Goal: Check status

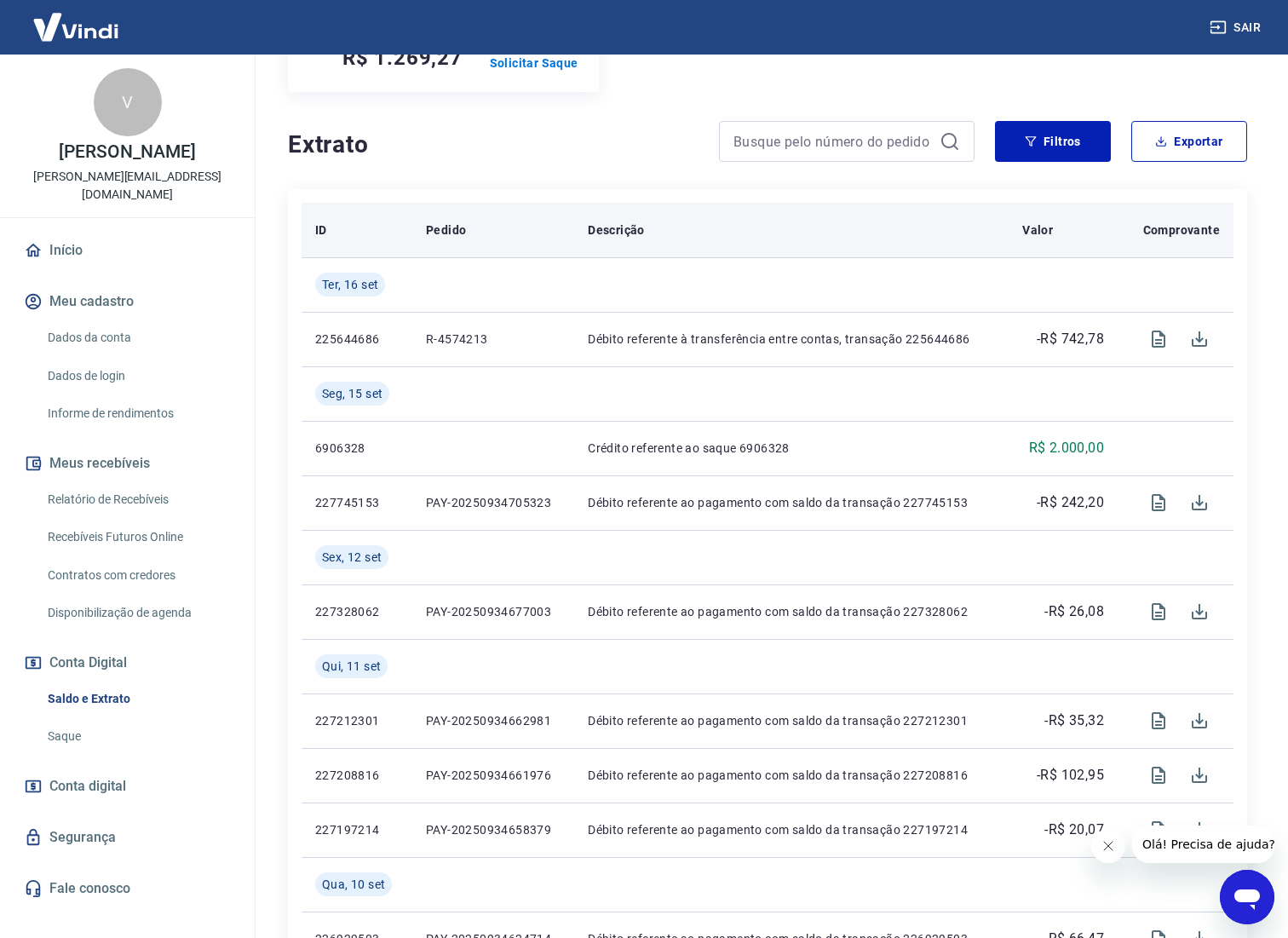
scroll to position [333, 0]
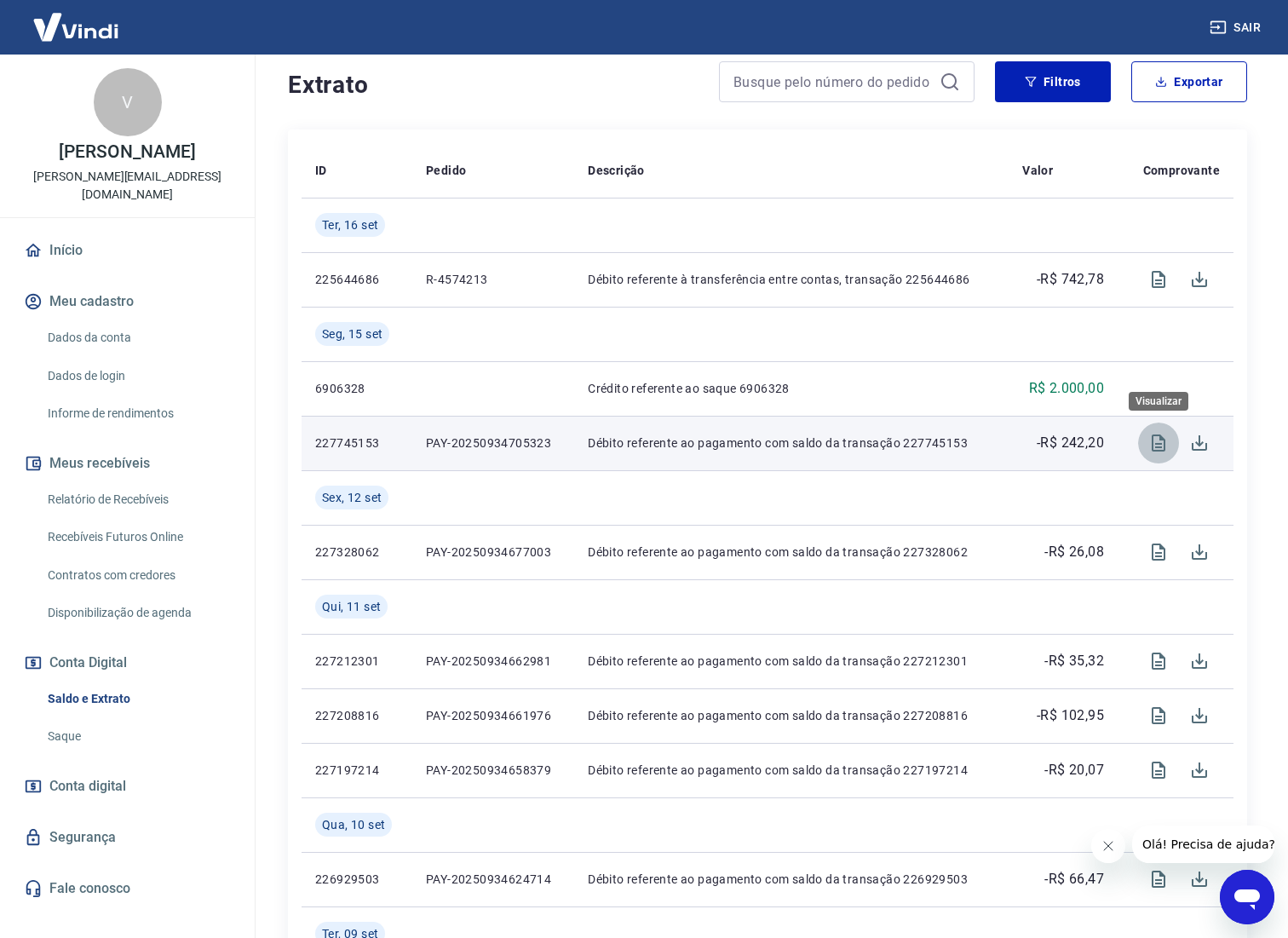
click at [1160, 452] on icon "Visualizar" at bounding box center [1158, 443] width 21 height 21
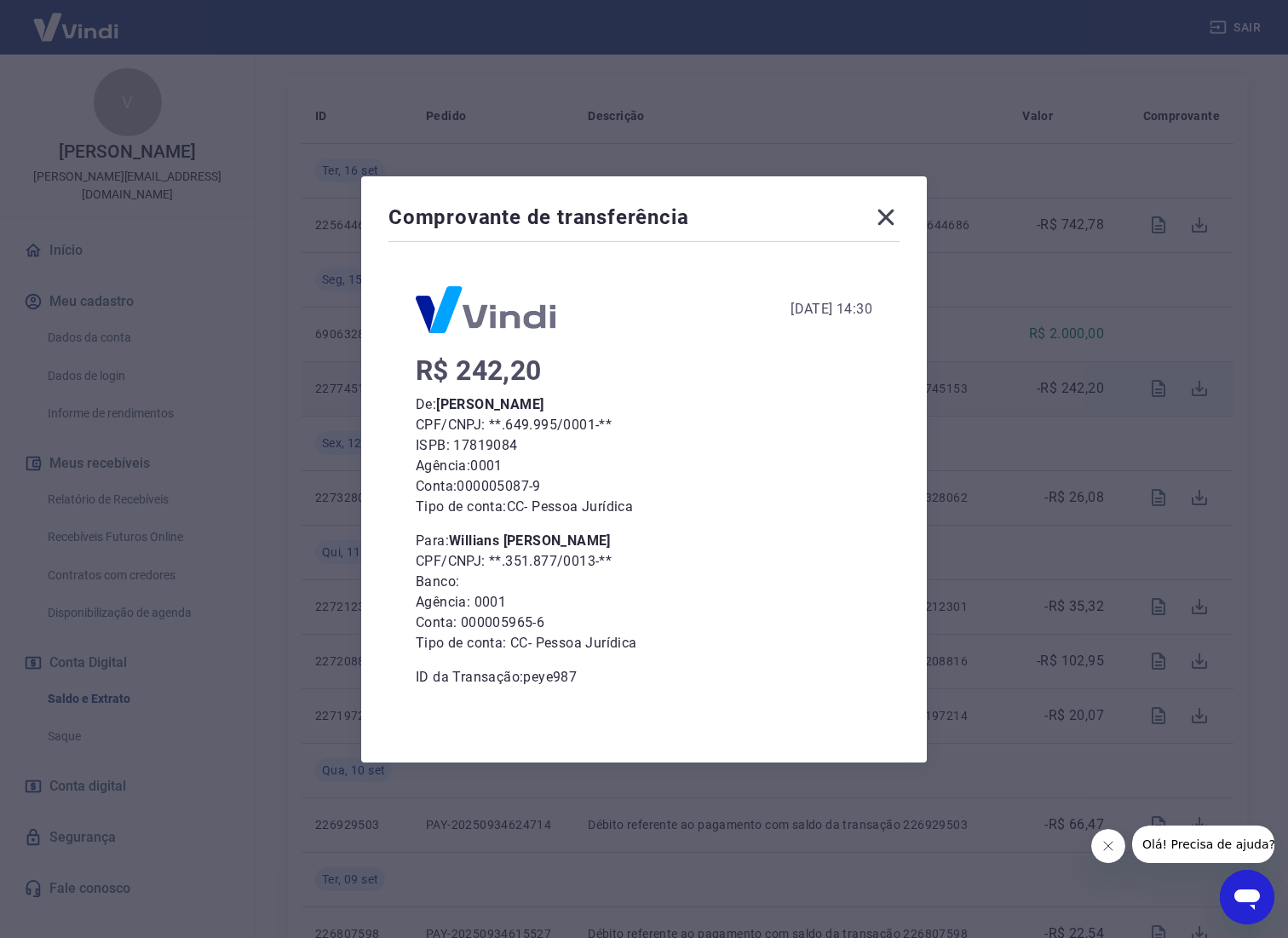
scroll to position [459, 0]
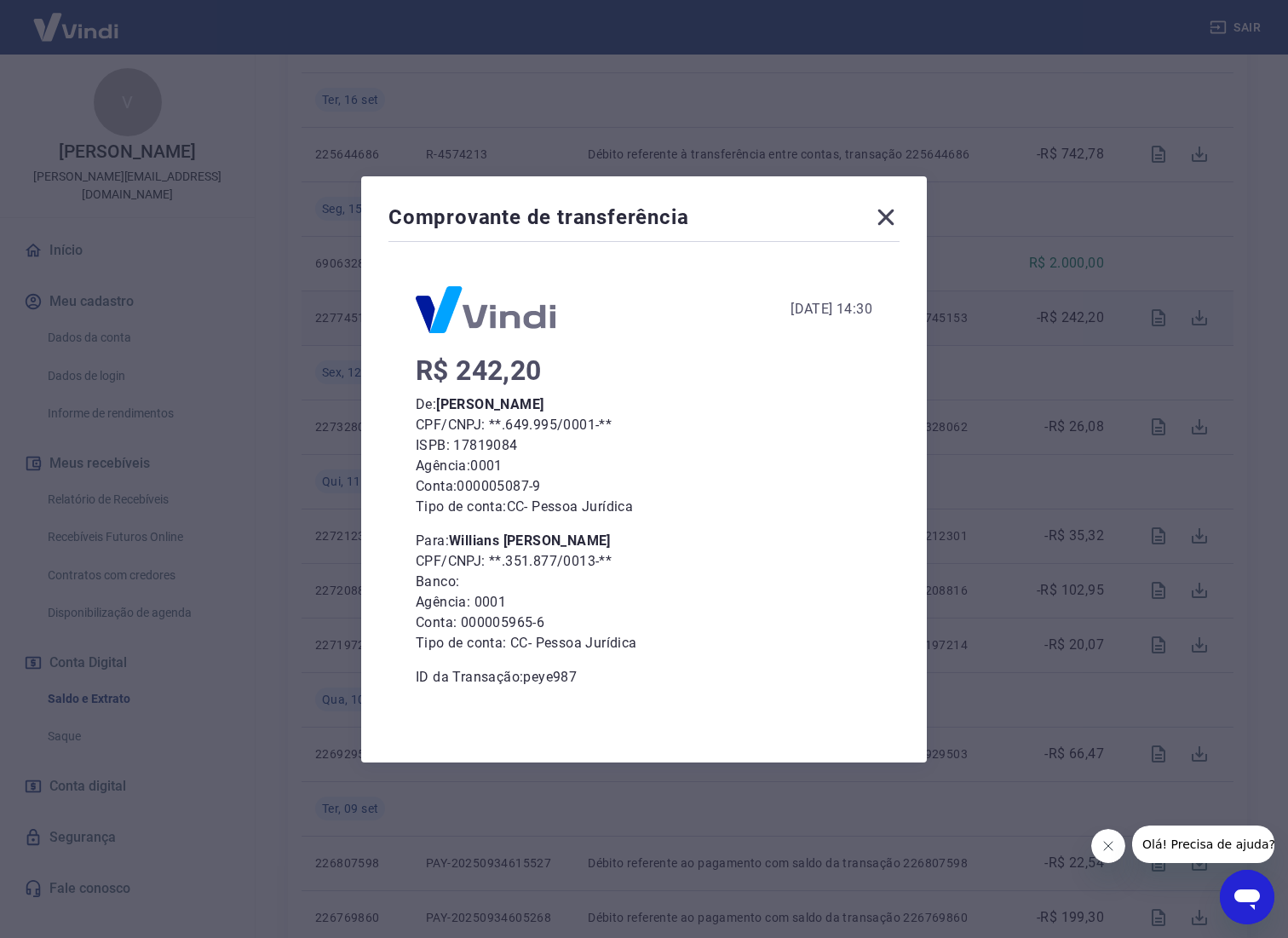
click at [893, 216] on icon at bounding box center [886, 216] width 16 height 16
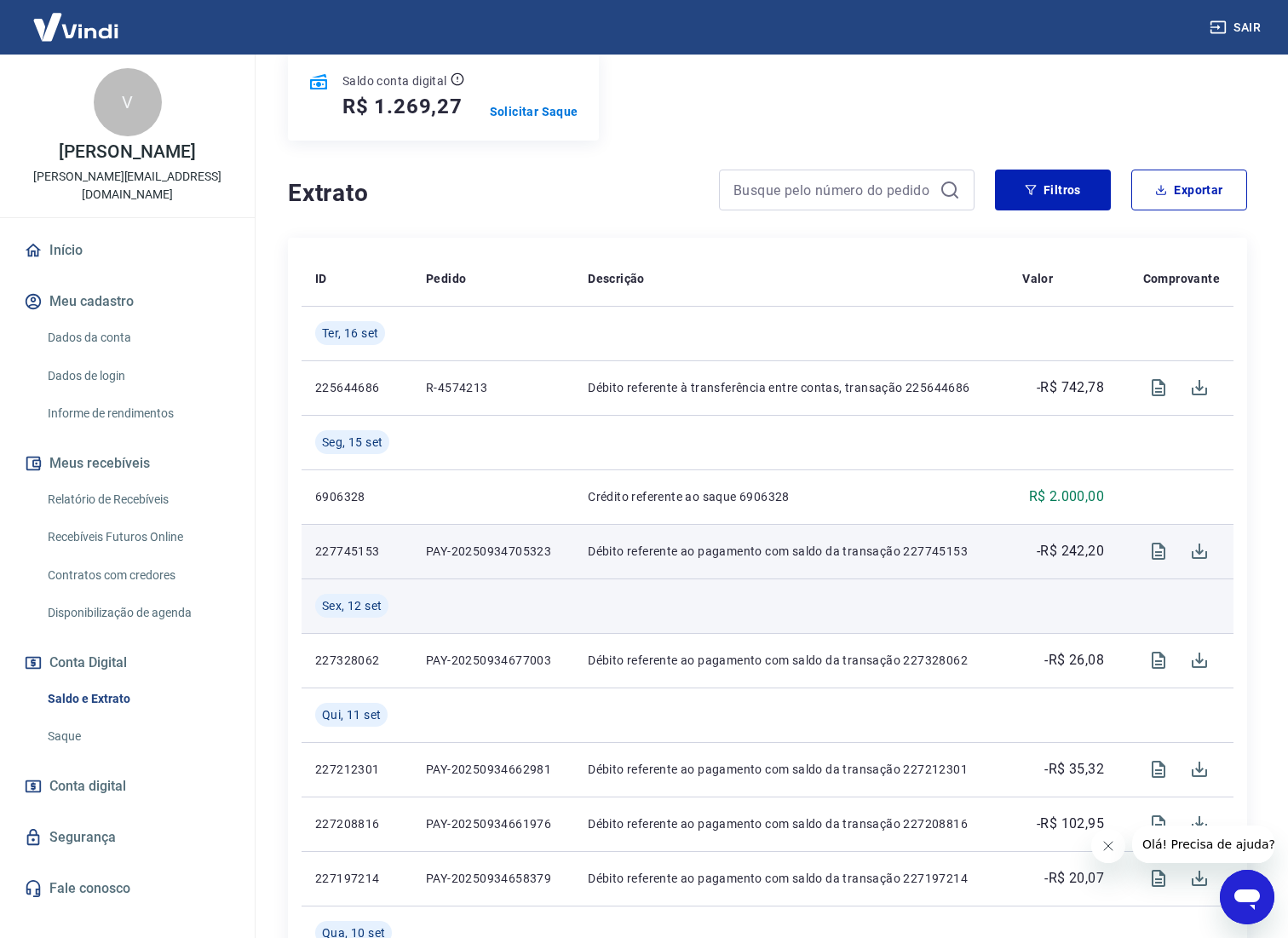
scroll to position [247, 0]
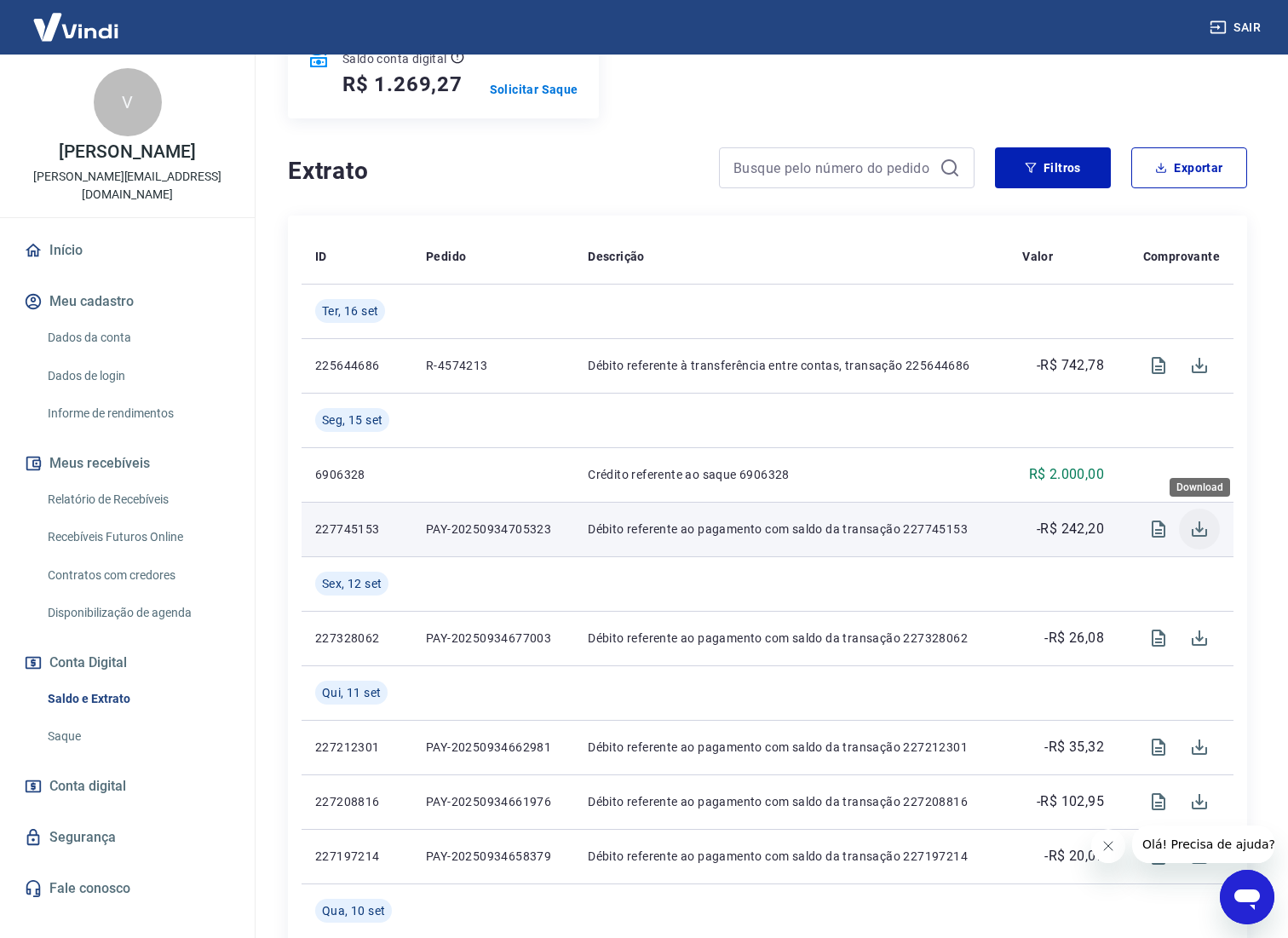
click at [1200, 529] on icon "Download" at bounding box center [1200, 529] width 15 height 15
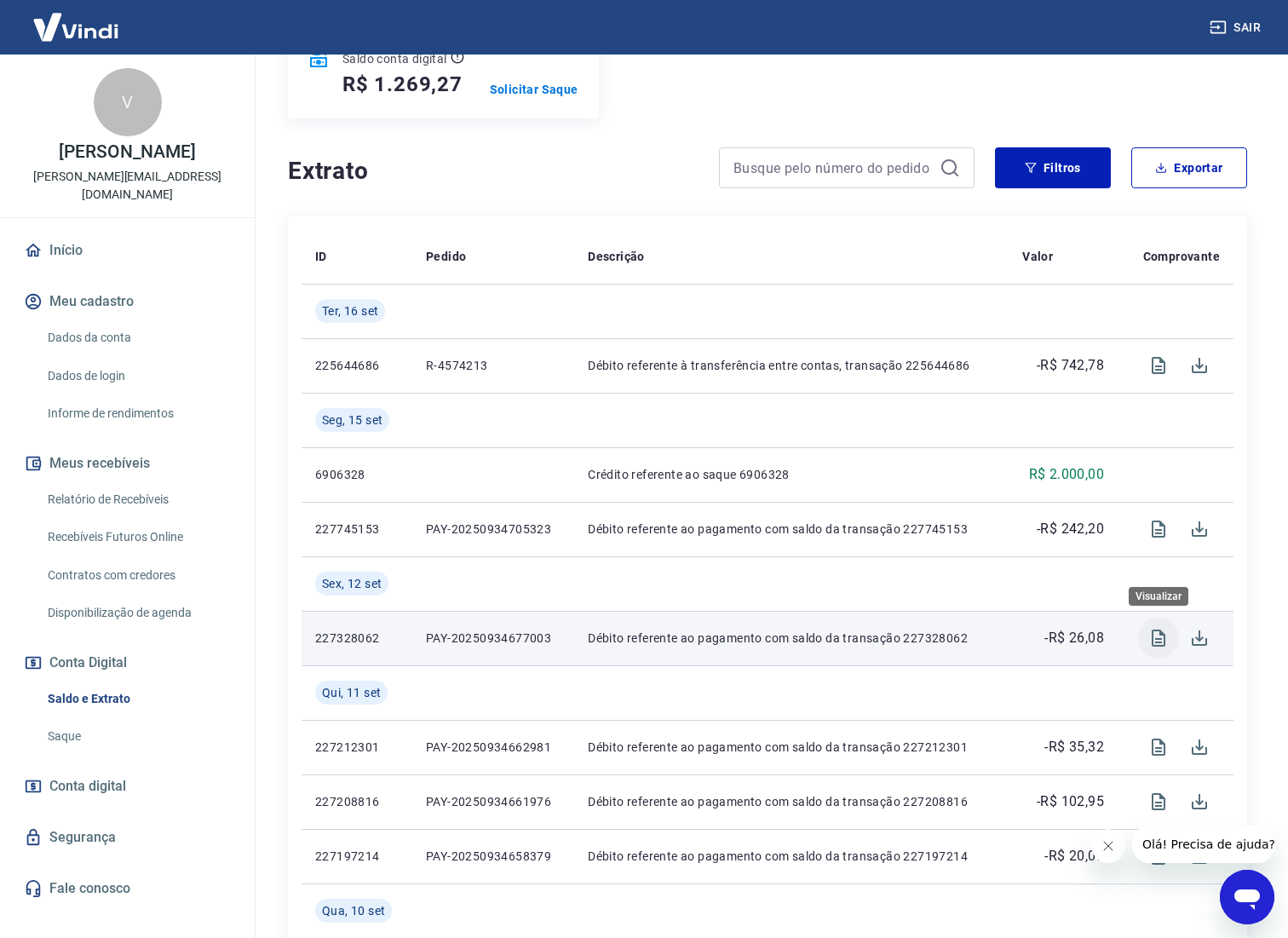
click at [1158, 642] on icon "Visualizar" at bounding box center [1158, 638] width 14 height 17
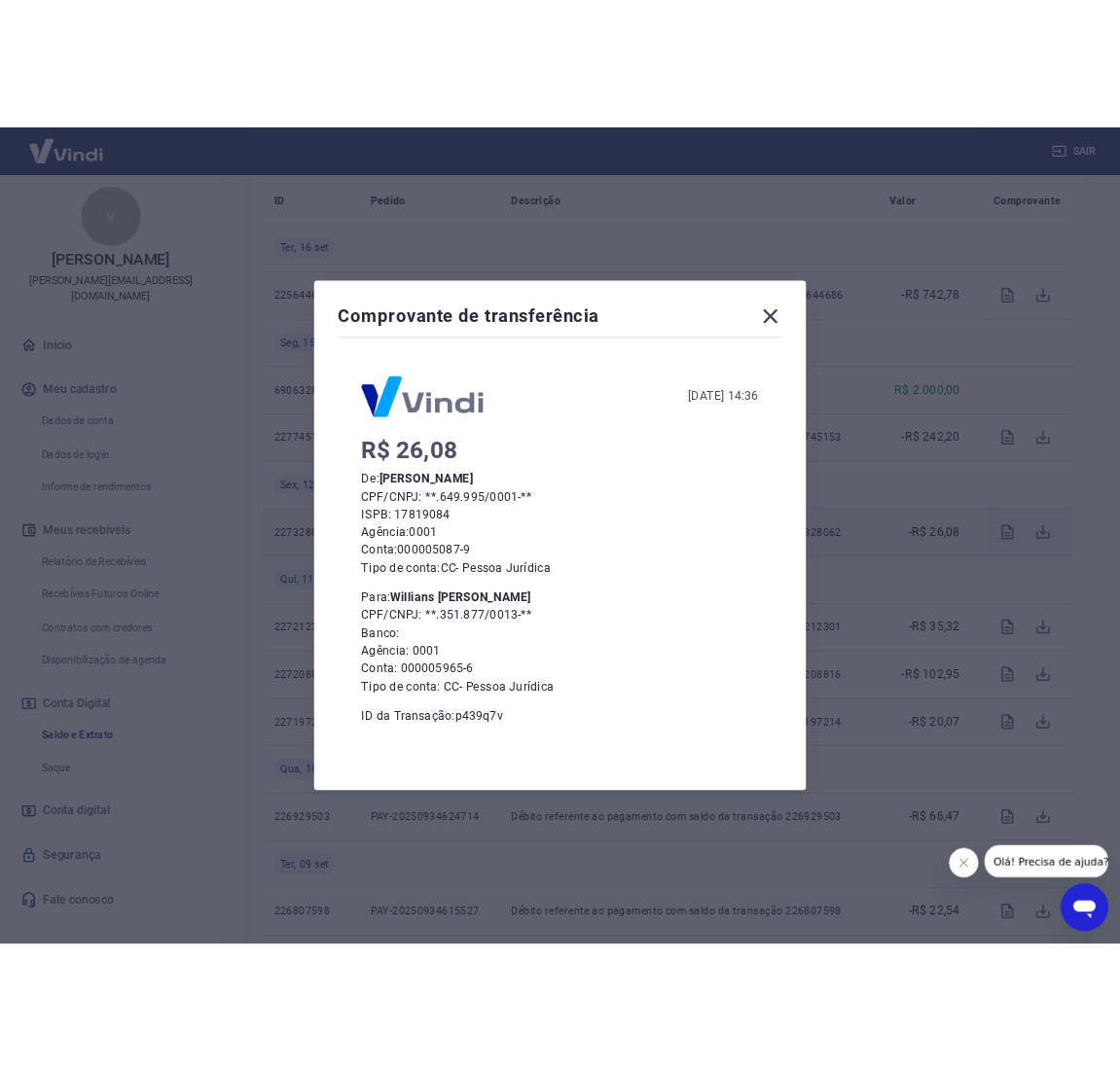
scroll to position [260, 0]
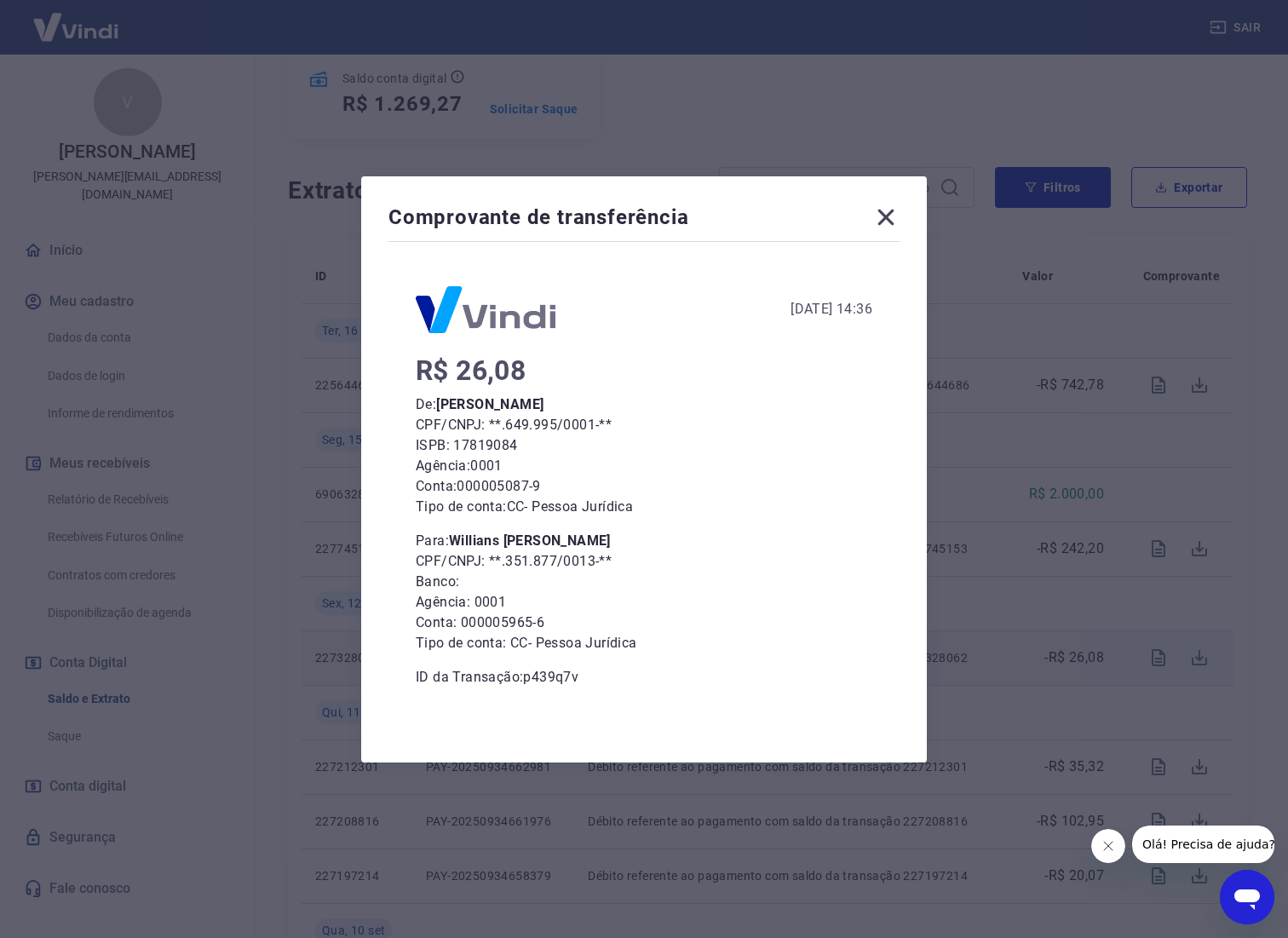
click at [885, 220] on icon at bounding box center [886, 217] width 27 height 27
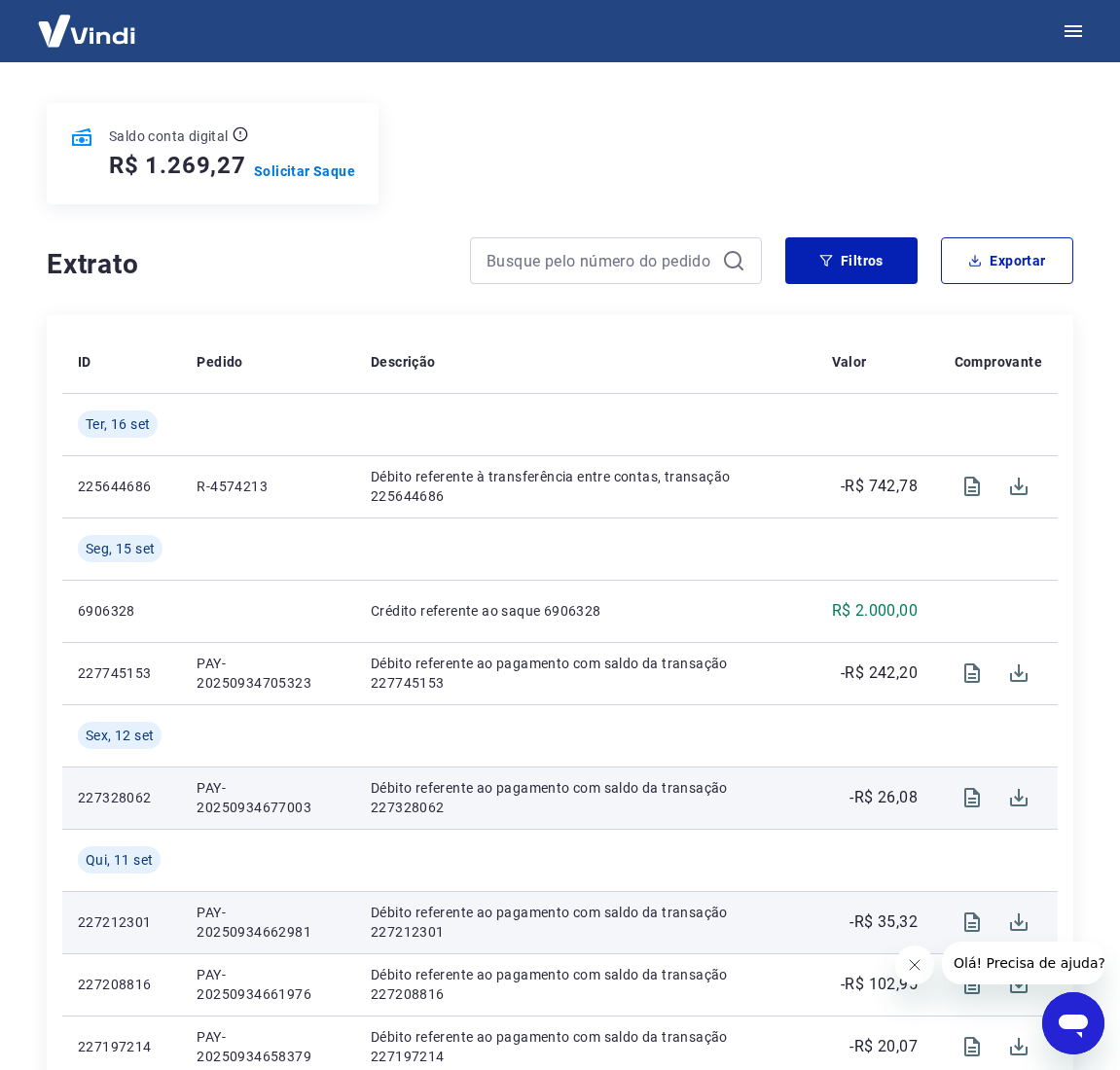
scroll to position [210, 0]
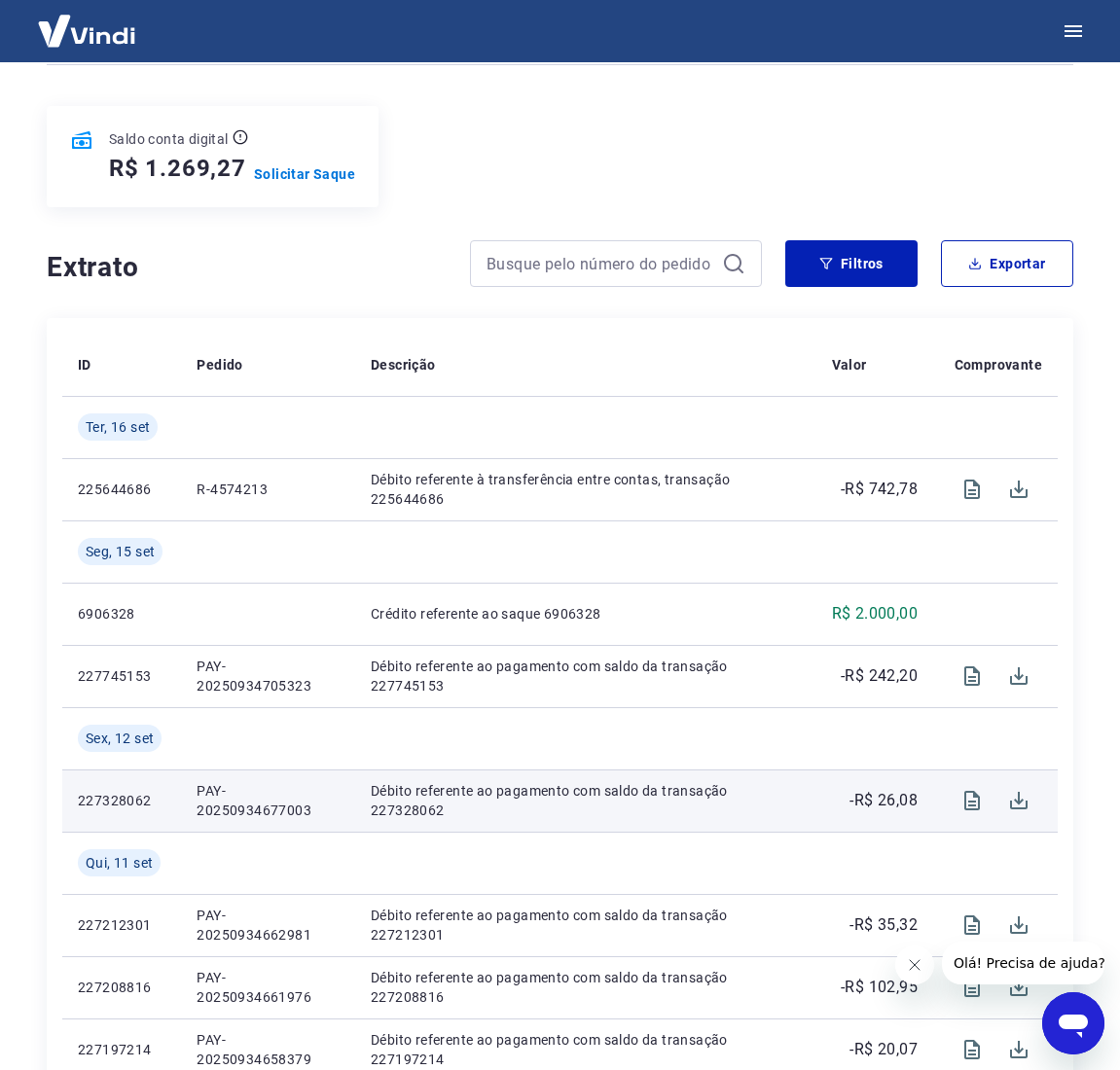
click at [187, 157] on h5 "R$ 1.269,27" at bounding box center [178, 169] width 137 height 31
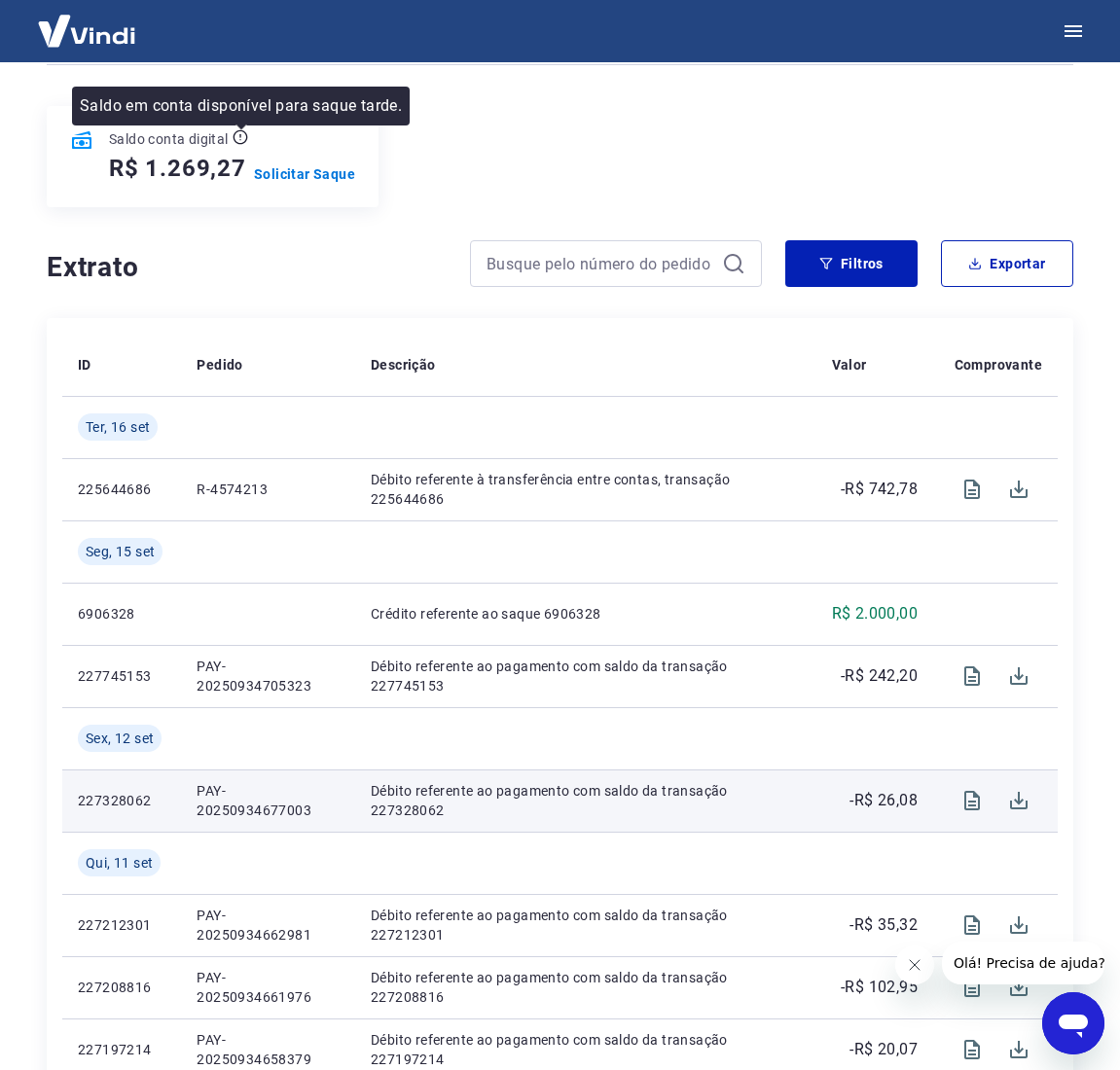
click at [241, 133] on icon at bounding box center [240, 137] width 16 height 16
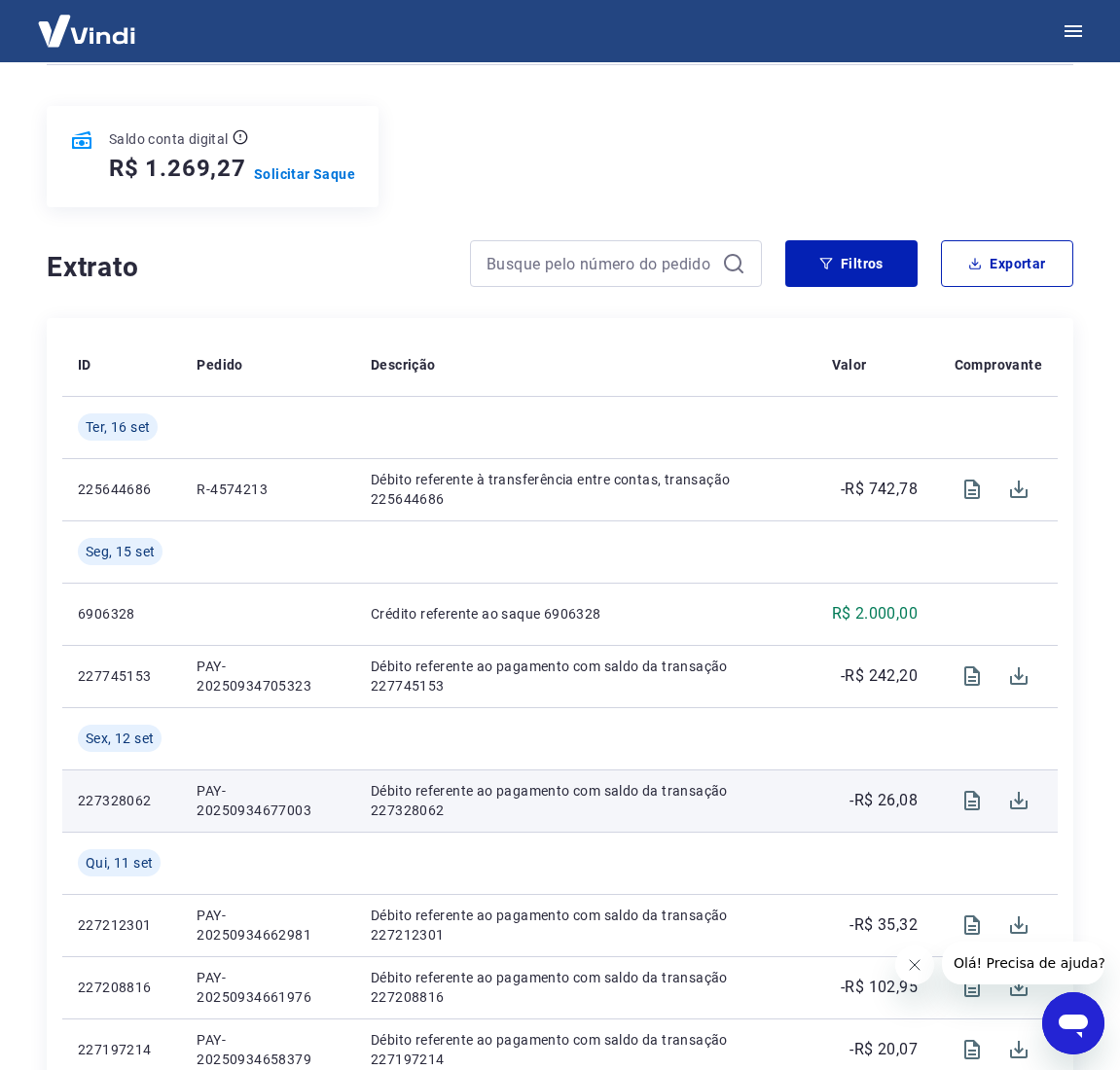
click at [90, 30] on img at bounding box center [86, 30] width 127 height 60
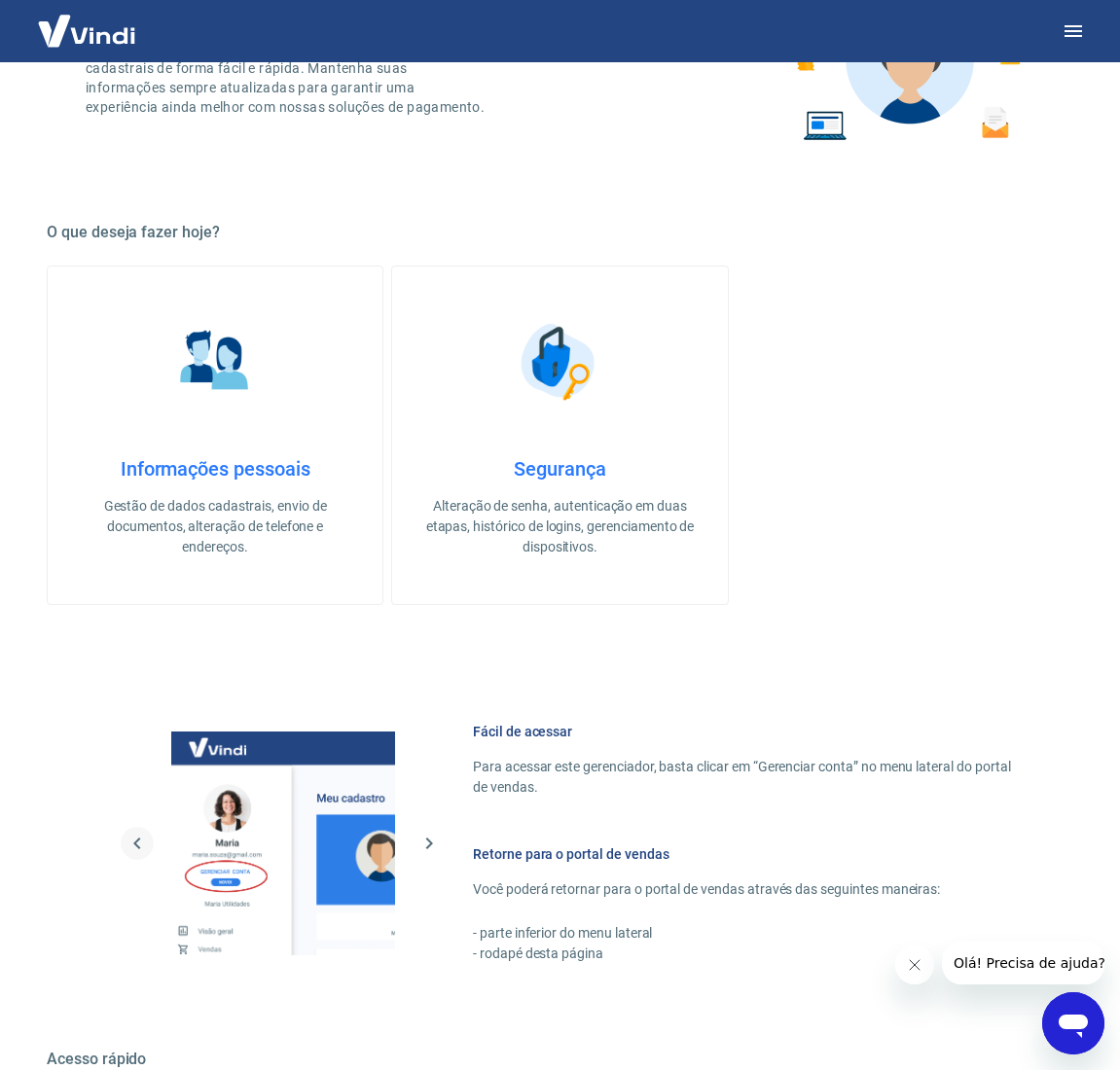
click at [140, 843] on icon "button" at bounding box center [137, 843] width 24 height 24
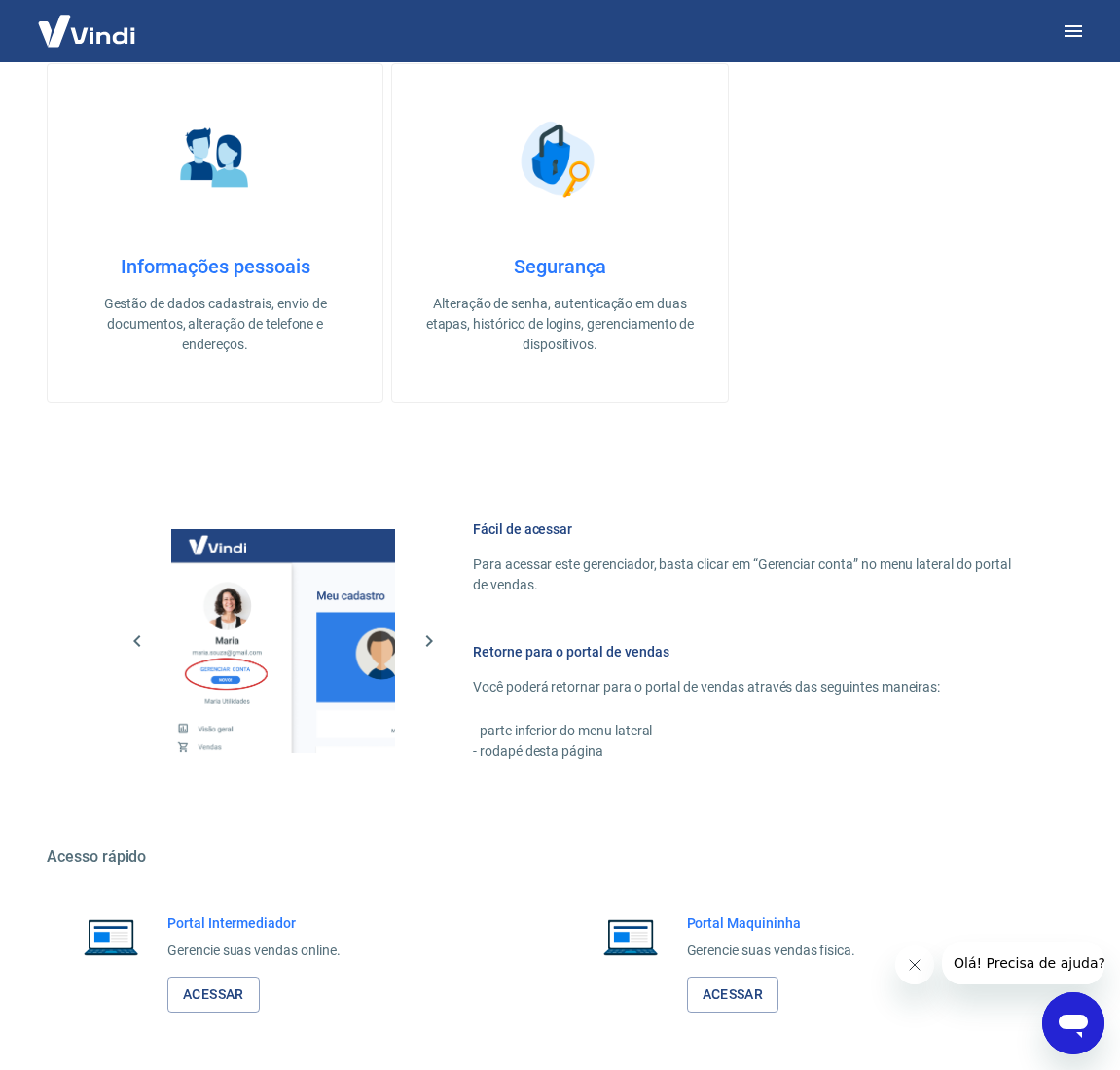
scroll to position [485, 0]
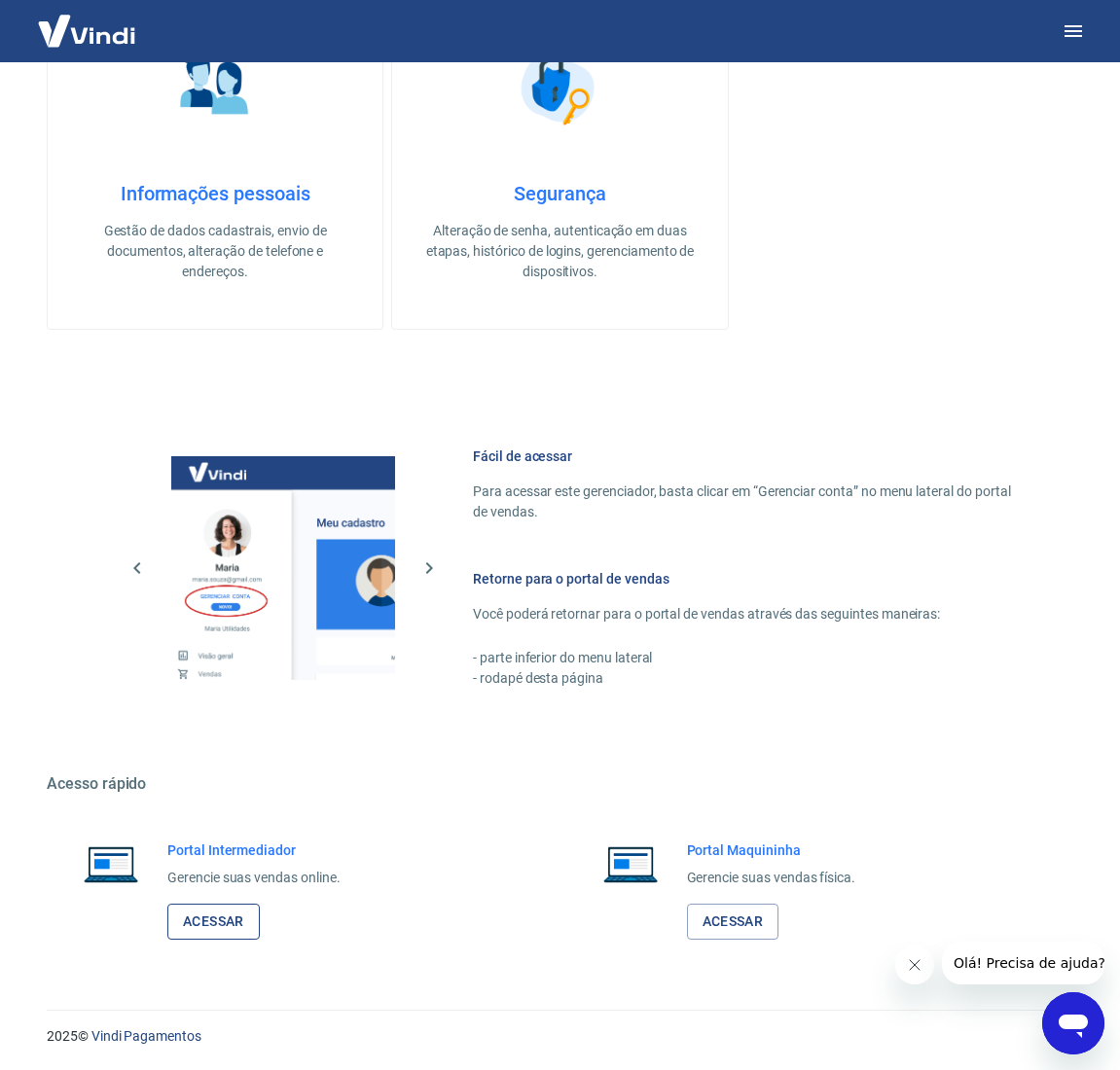
click at [224, 919] on link "Acessar" at bounding box center [214, 922] width 92 height 36
